Goal: Find specific page/section: Find specific page/section

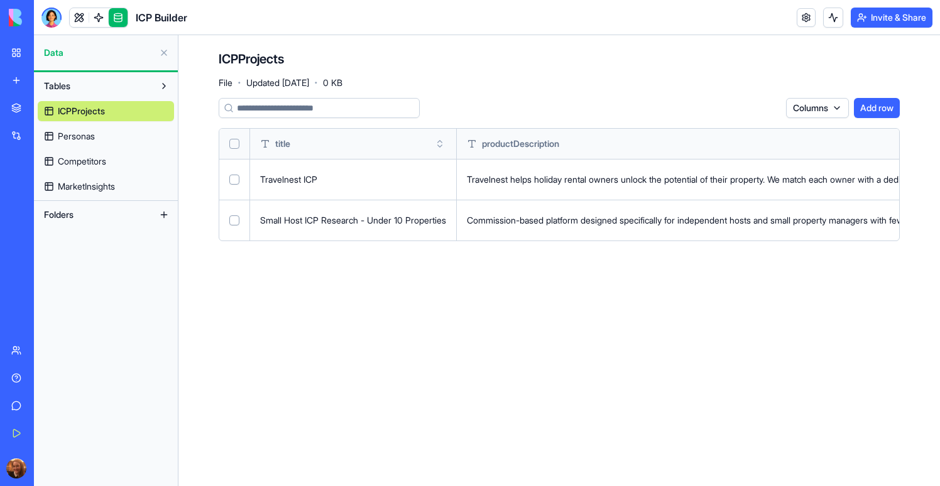
click at [84, 136] on span "Personas" at bounding box center [76, 136] width 37 height 13
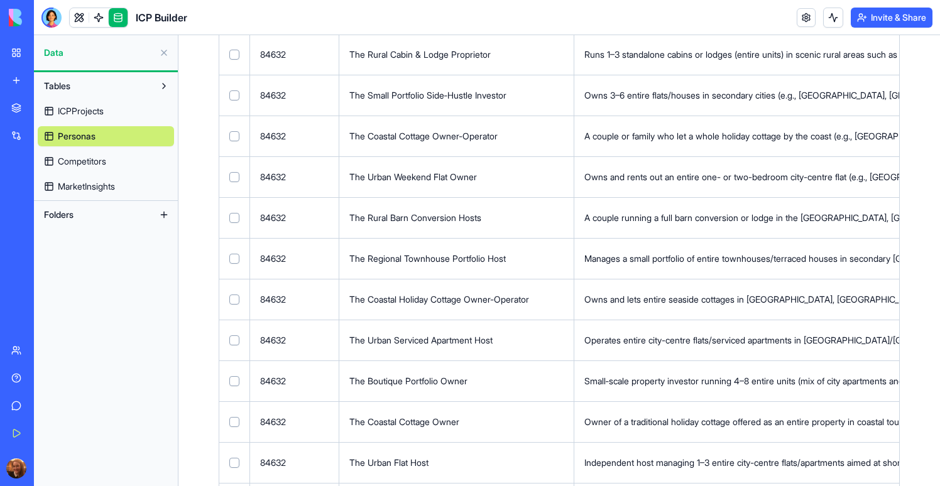
scroll to position [1004, 0]
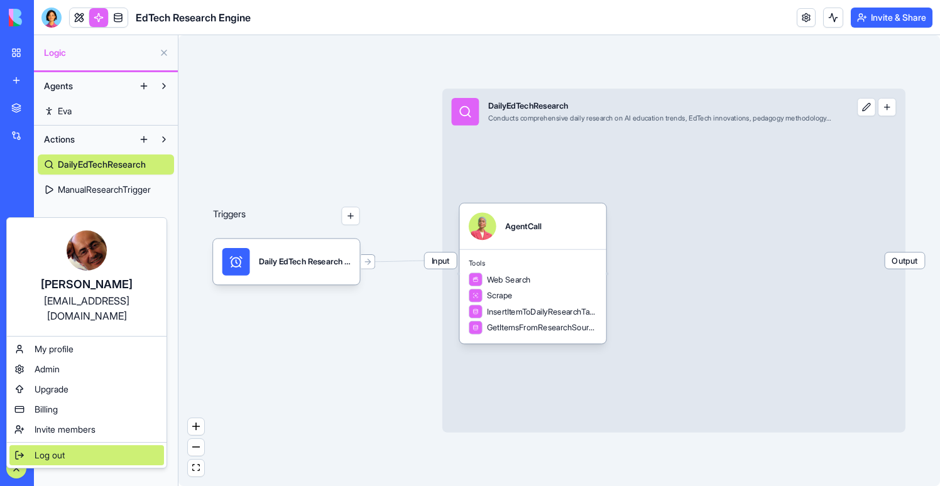
click at [55, 449] on span "Log out" at bounding box center [50, 455] width 30 height 13
